Goal: Transaction & Acquisition: Purchase product/service

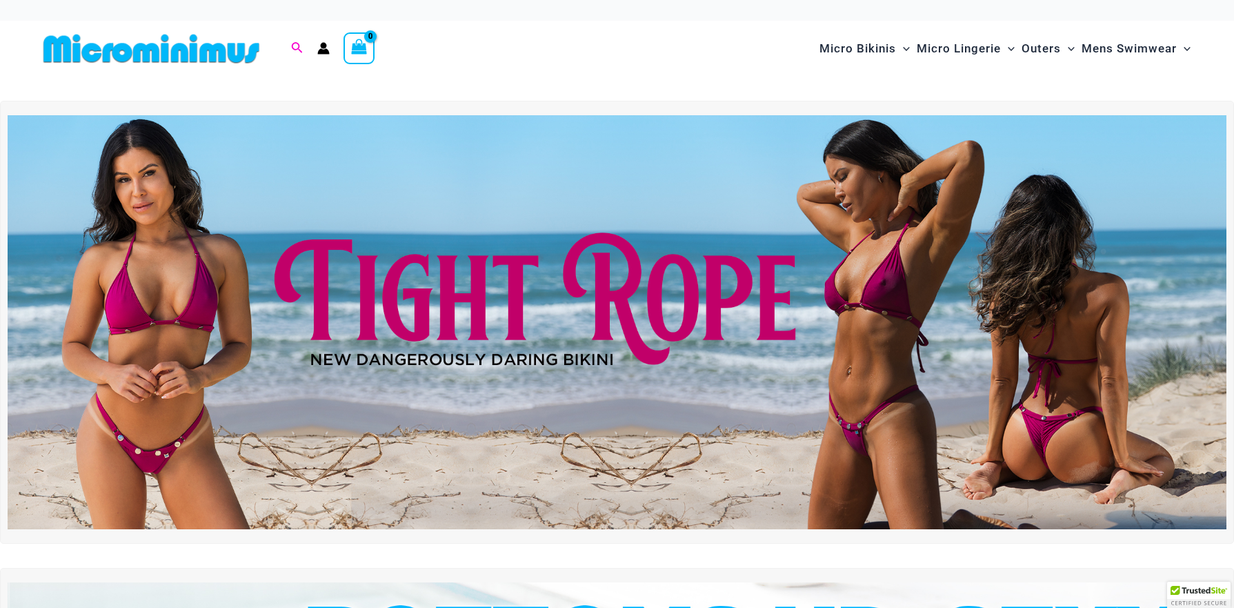
click at [295, 49] on icon "Search icon link" at bounding box center [296, 47] width 11 height 11
paste input "*******"
type input "*******"
click button "Search" at bounding box center [0, 0] width 0 height 0
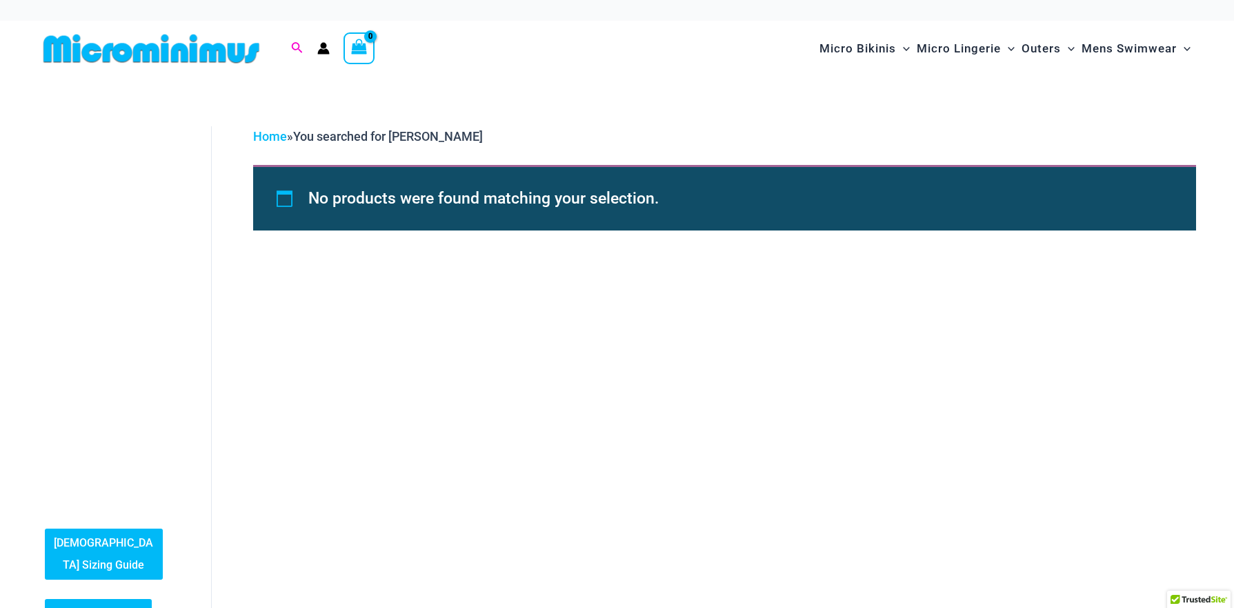
click at [294, 51] on icon "Search icon link" at bounding box center [296, 48] width 11 height 12
click at [335, 45] on input "*******" at bounding box center [385, 48] width 162 height 41
type input "****"
click button "Search" at bounding box center [0, 0] width 0 height 0
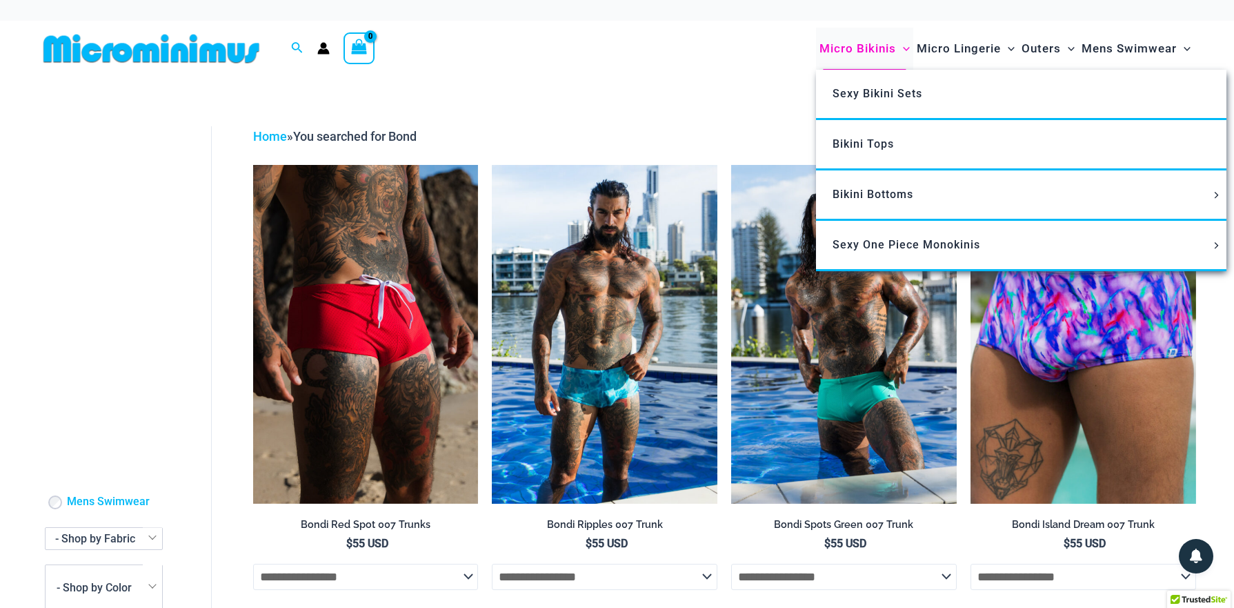
click at [856, 48] on span "Micro Bikinis" at bounding box center [857, 48] width 77 height 35
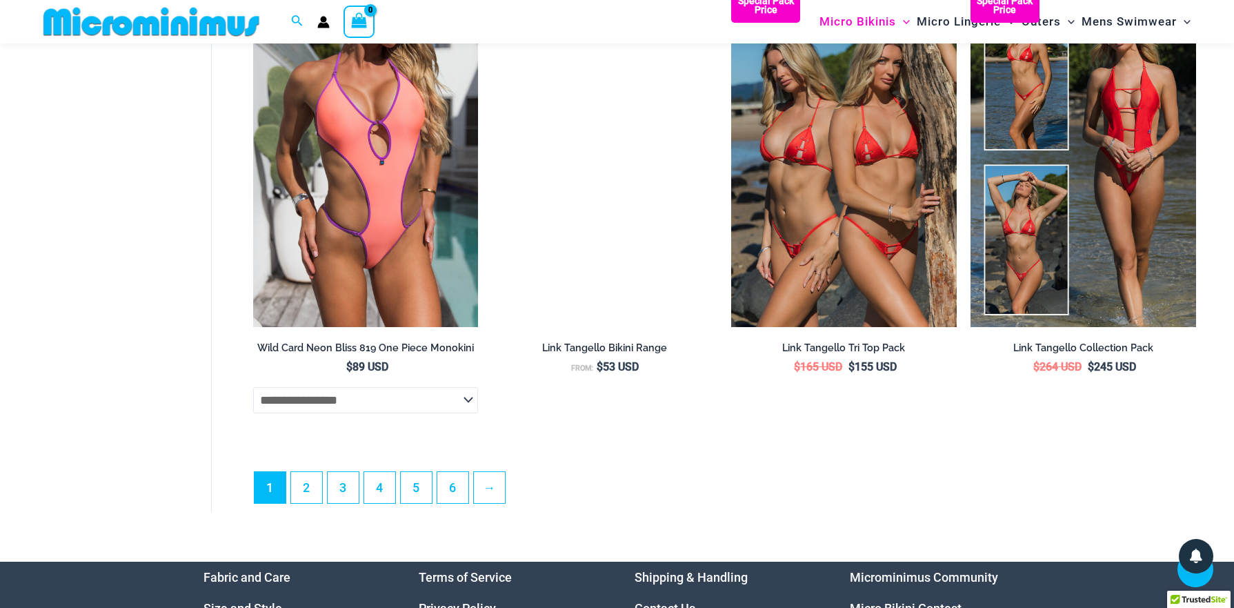
scroll to position [3792, 0]
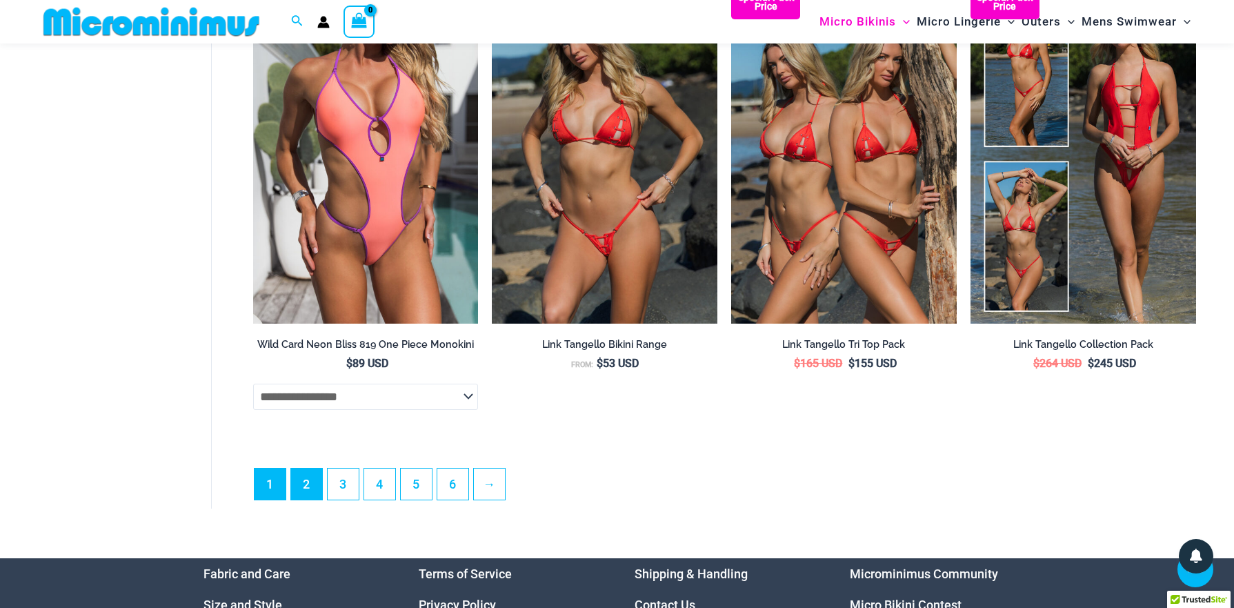
click at [306, 488] on link "2" at bounding box center [306, 483] width 31 height 31
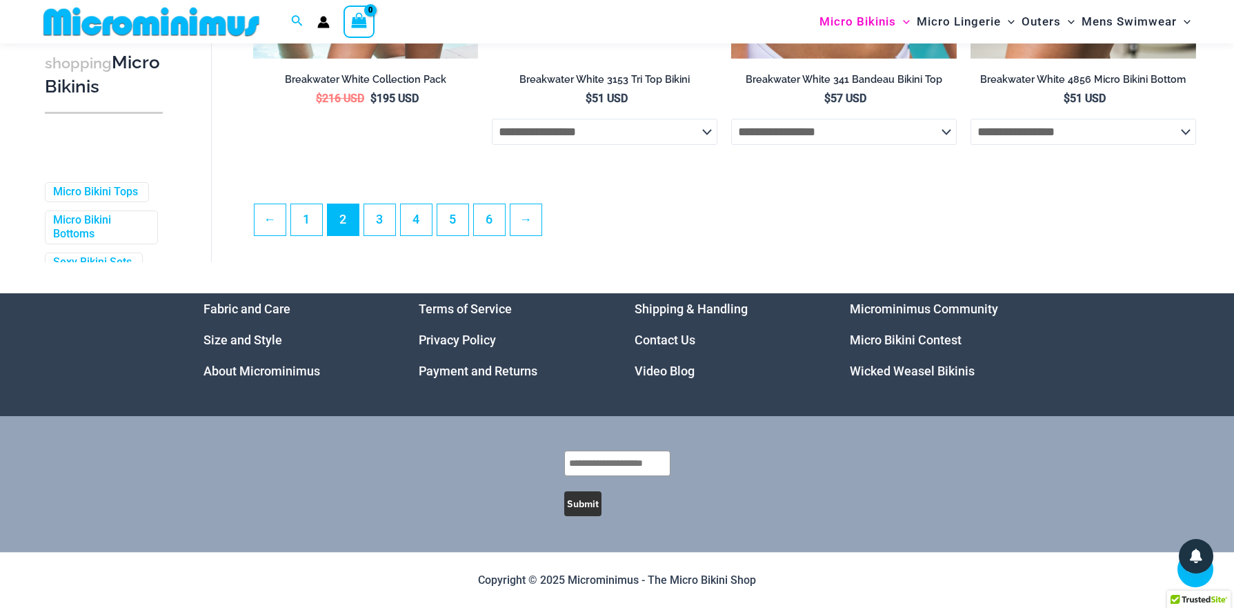
scroll to position [3761, 0]
click at [383, 224] on link "3" at bounding box center [379, 219] width 31 height 31
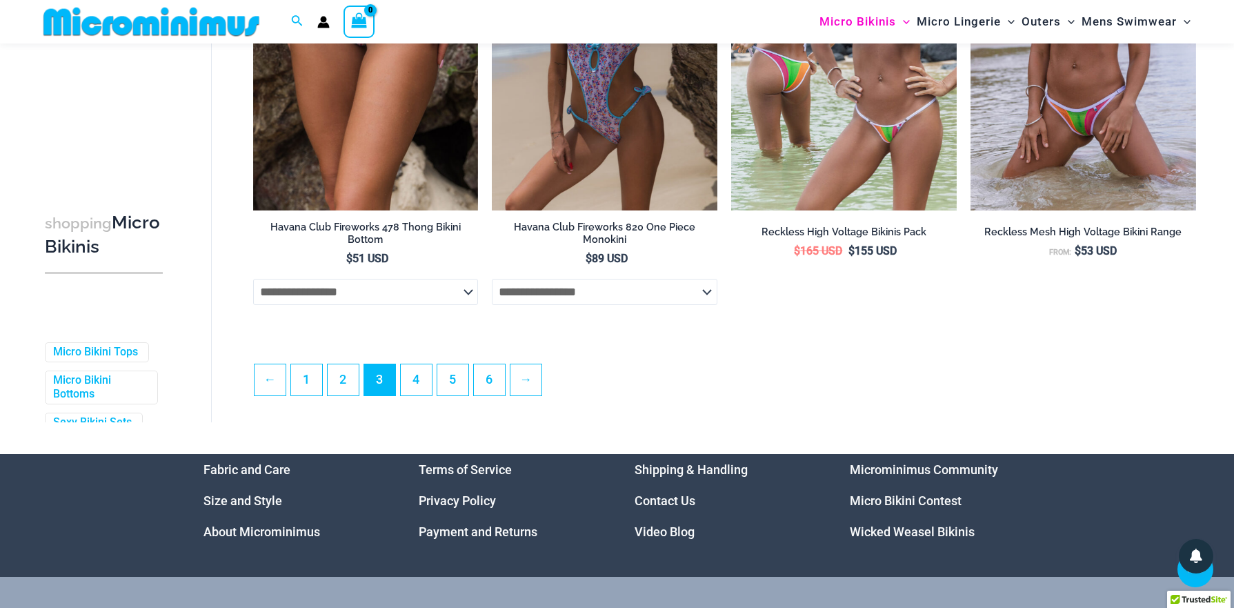
scroll to position [3588, 0]
click at [416, 386] on link "4" at bounding box center [416, 379] width 31 height 31
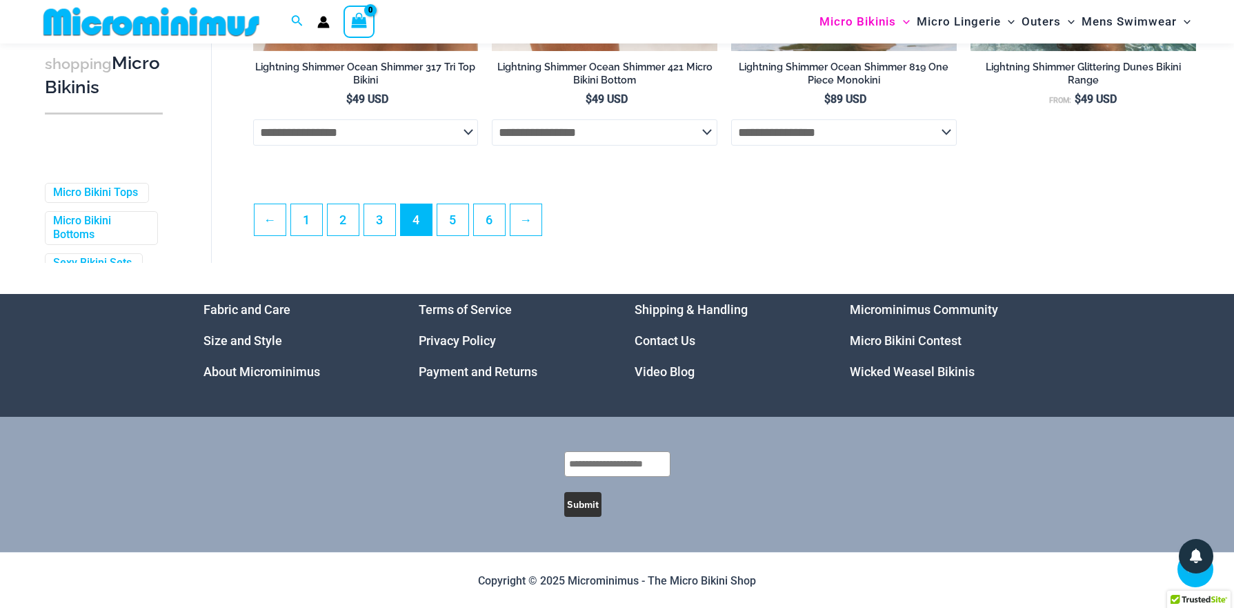
scroll to position [3746, 0]
click at [455, 219] on link "5" at bounding box center [452, 219] width 31 height 31
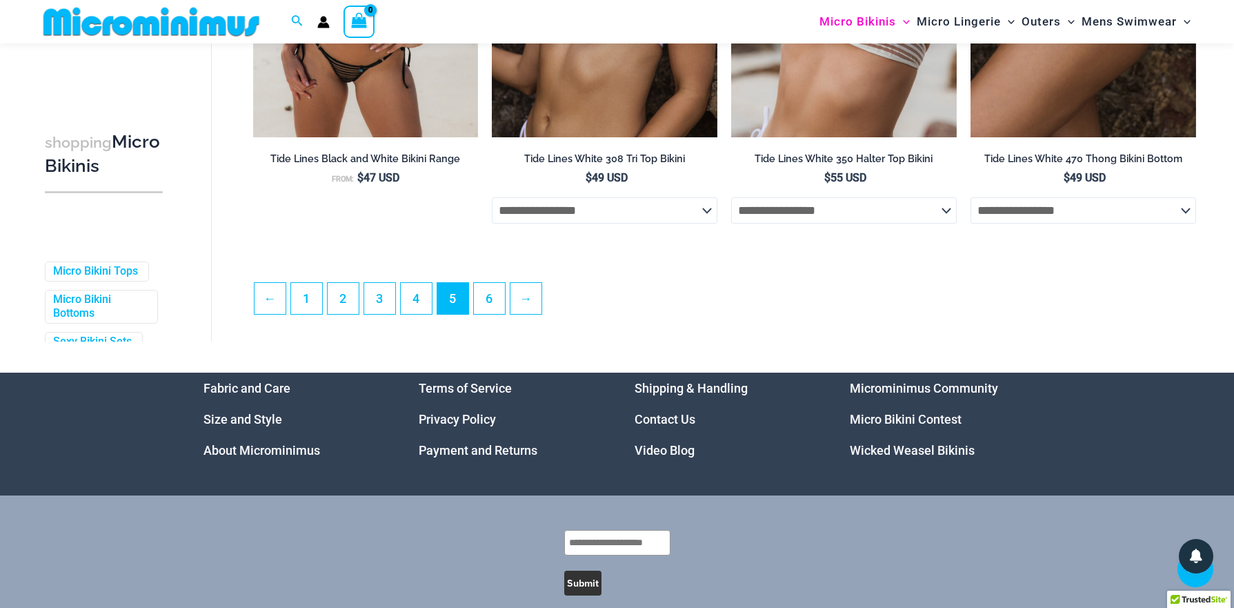
scroll to position [3649, 0]
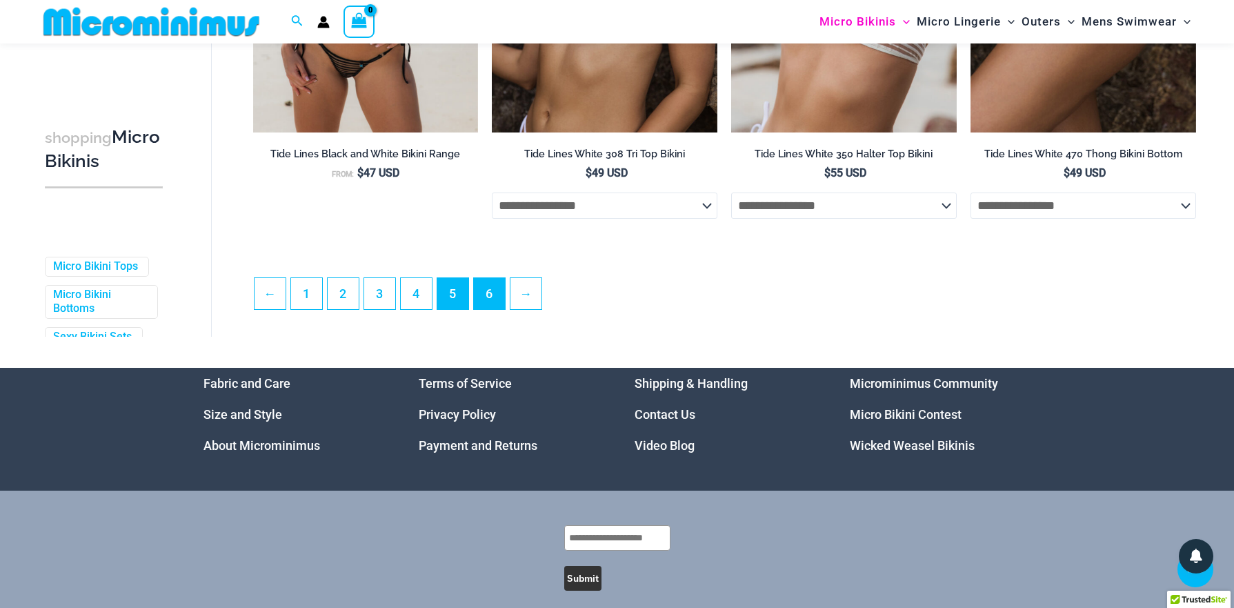
click at [494, 292] on link "6" at bounding box center [489, 293] width 31 height 31
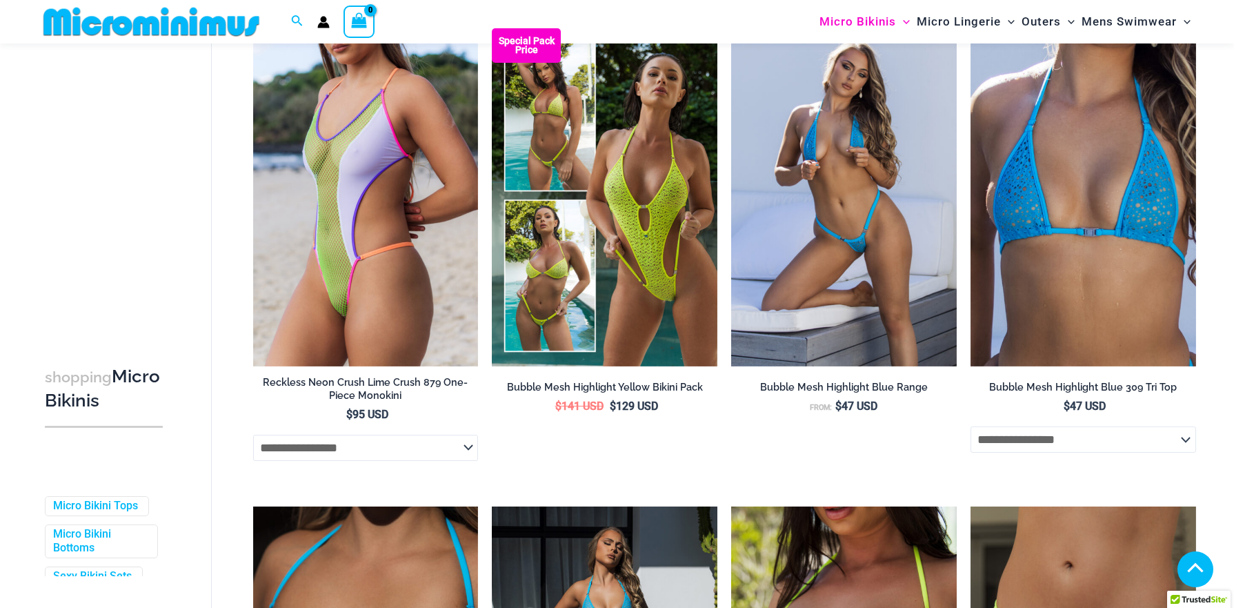
scroll to position [1263, 0]
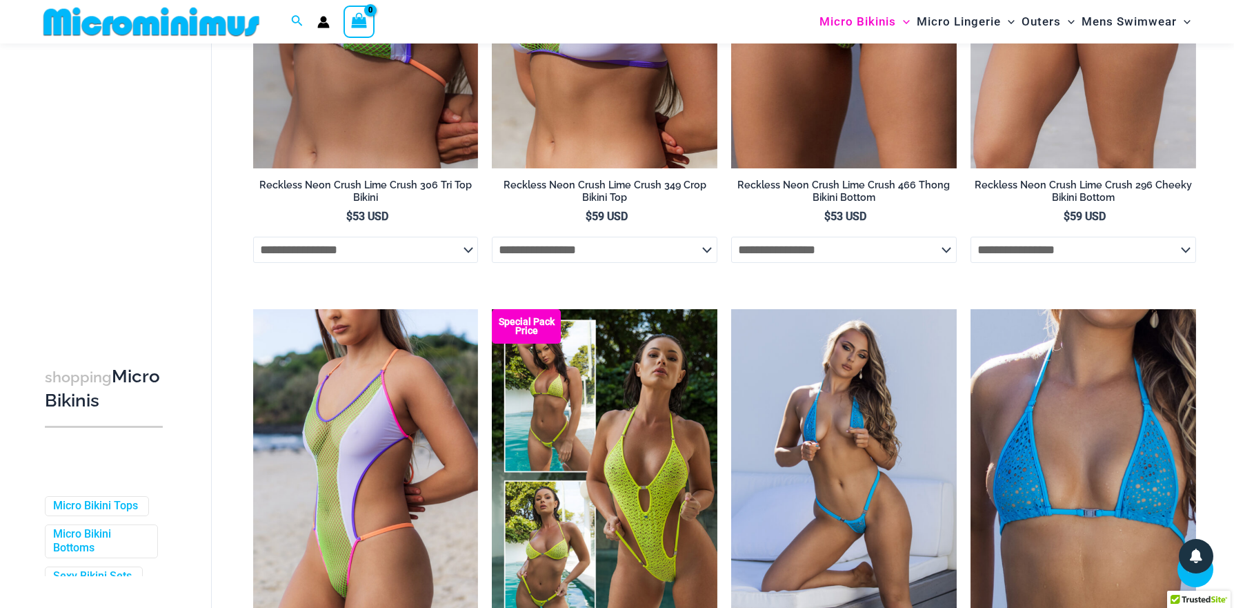
click at [322, 23] on icon "Account icon link" at bounding box center [323, 25] width 12 height 6
